Goal: Transaction & Acquisition: Download file/media

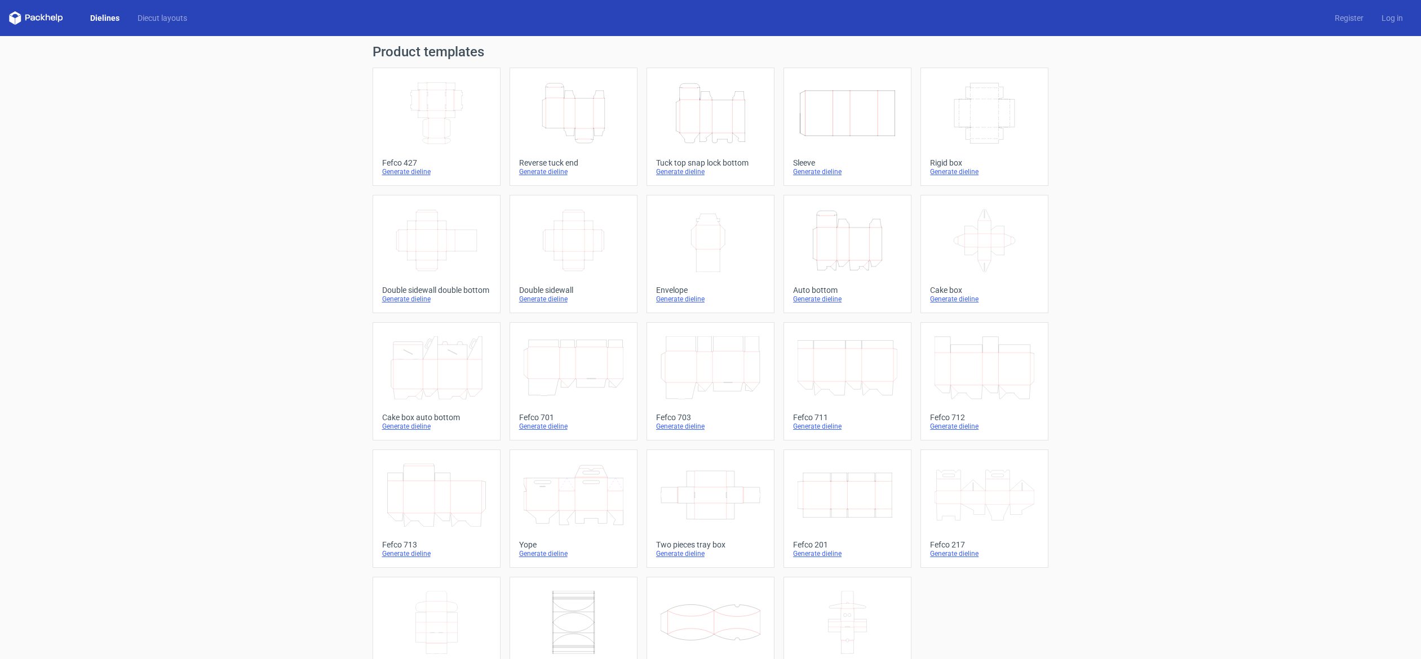
click at [699, 123] on icon "Height Depth Width" at bounding box center [710, 113] width 100 height 63
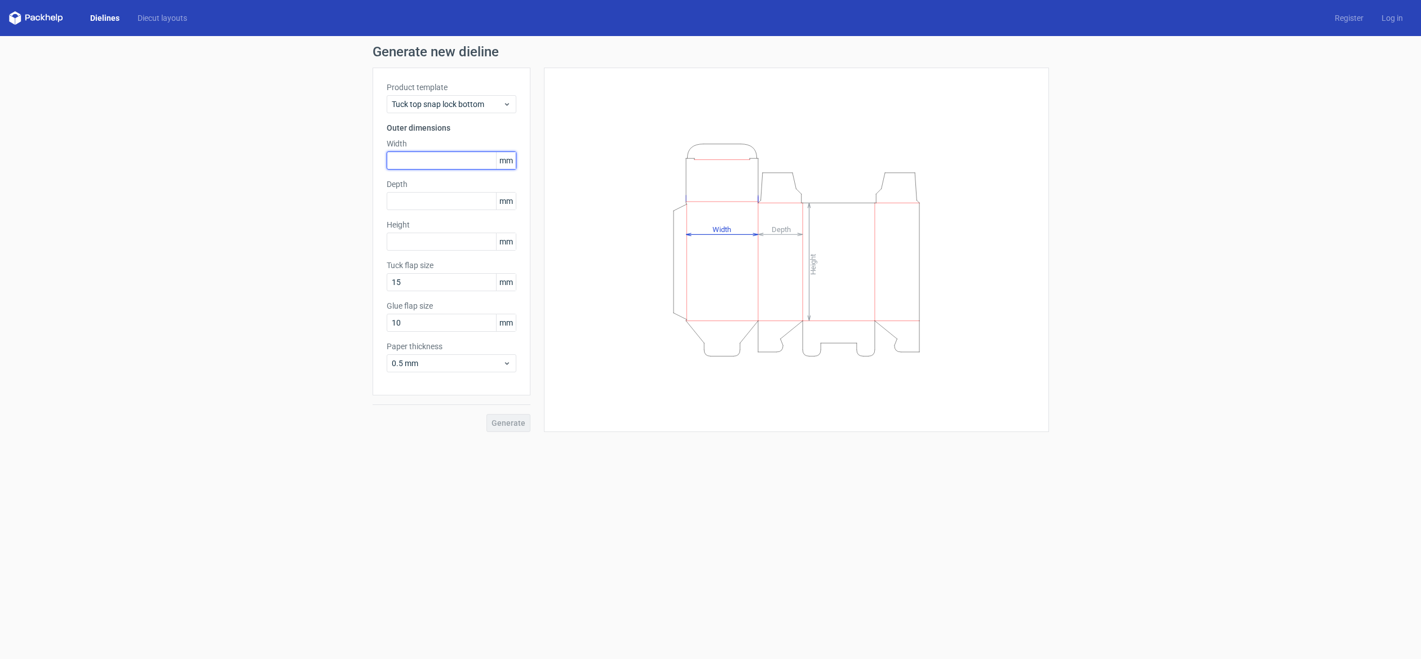
click at [438, 166] on input "text" at bounding box center [452, 161] width 130 height 18
click at [445, 156] on input "25" at bounding box center [452, 161] width 130 height 18
type input "250"
type input "80"
click at [512, 425] on span "Generate" at bounding box center [508, 423] width 34 height 8
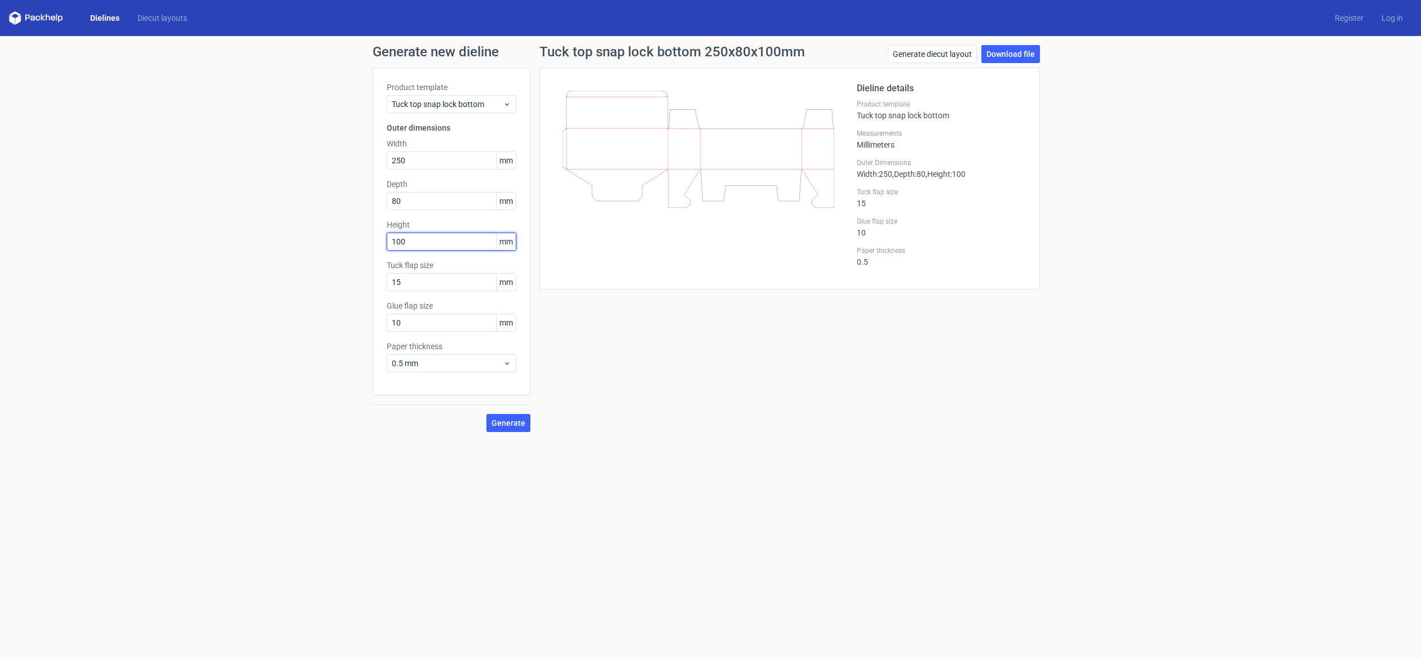
drag, startPoint x: 436, startPoint y: 246, endPoint x: 313, endPoint y: 243, distance: 122.9
click at [313, 243] on div "Generate new dieline Product template Tuck top snap lock bottom Outer dimension…" at bounding box center [710, 238] width 1421 height 405
type input "150"
click at [486, 414] on button "Generate" at bounding box center [508, 423] width 44 height 18
click at [1014, 53] on link "Download file" at bounding box center [1010, 54] width 59 height 18
